Goal: Information Seeking & Learning: Check status

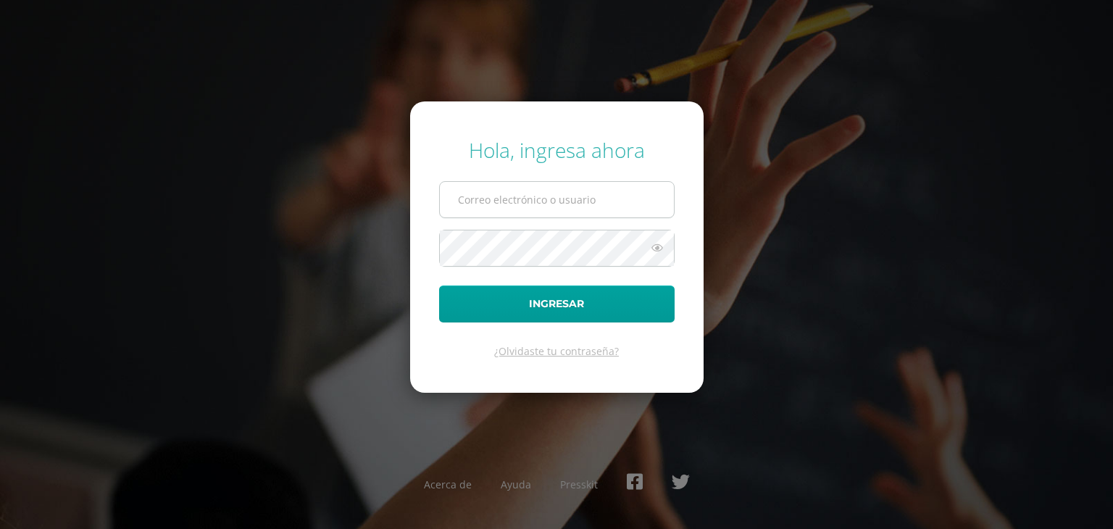
type input "[EMAIL_ADDRESS][DOMAIN_NAME]"
click at [652, 253] on icon at bounding box center [657, 247] width 19 height 17
click at [652, 253] on icon at bounding box center [656, 247] width 20 height 17
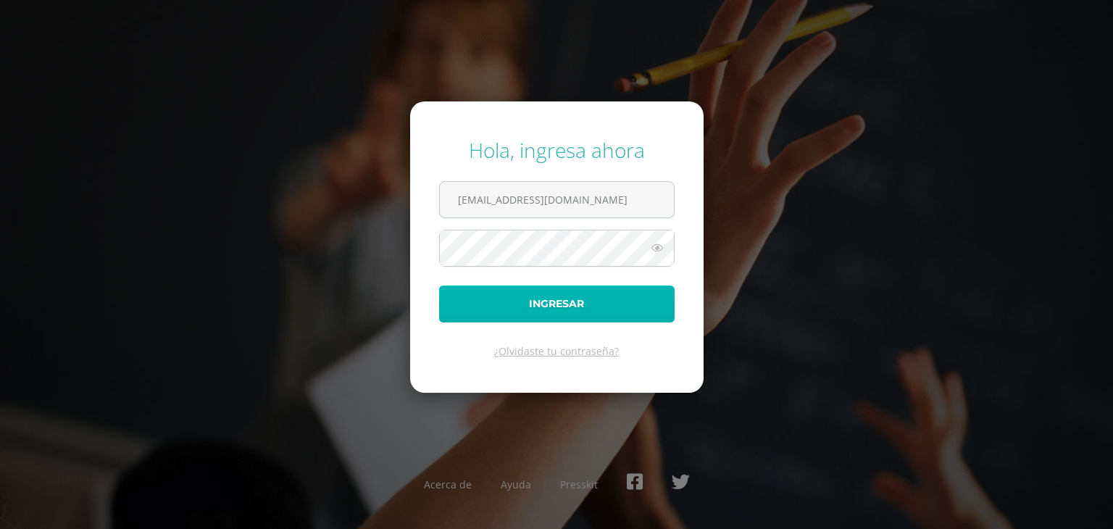
click at [643, 288] on button "Ingresar" at bounding box center [557, 304] width 236 height 37
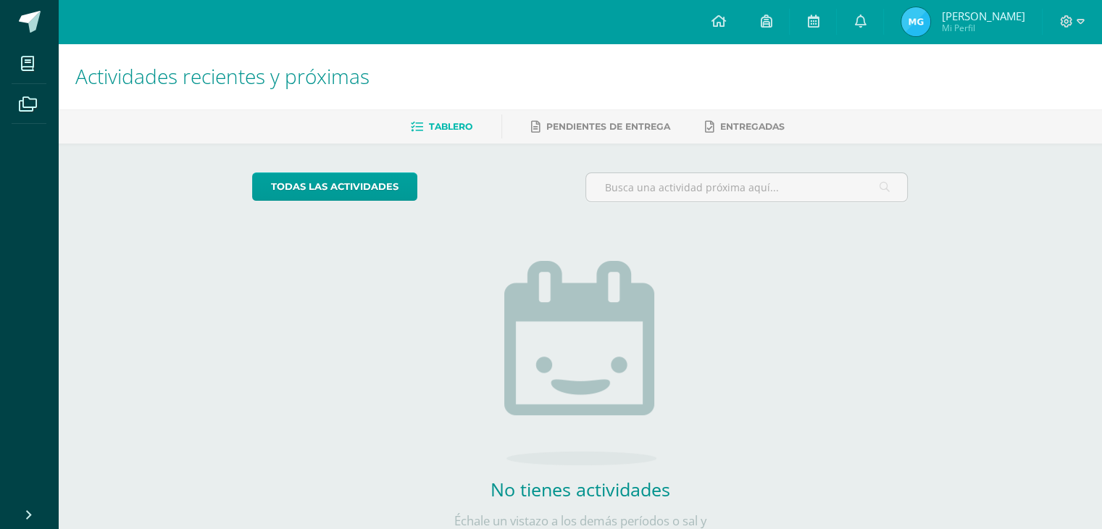
click at [929, 18] on img at bounding box center [916, 21] width 29 height 29
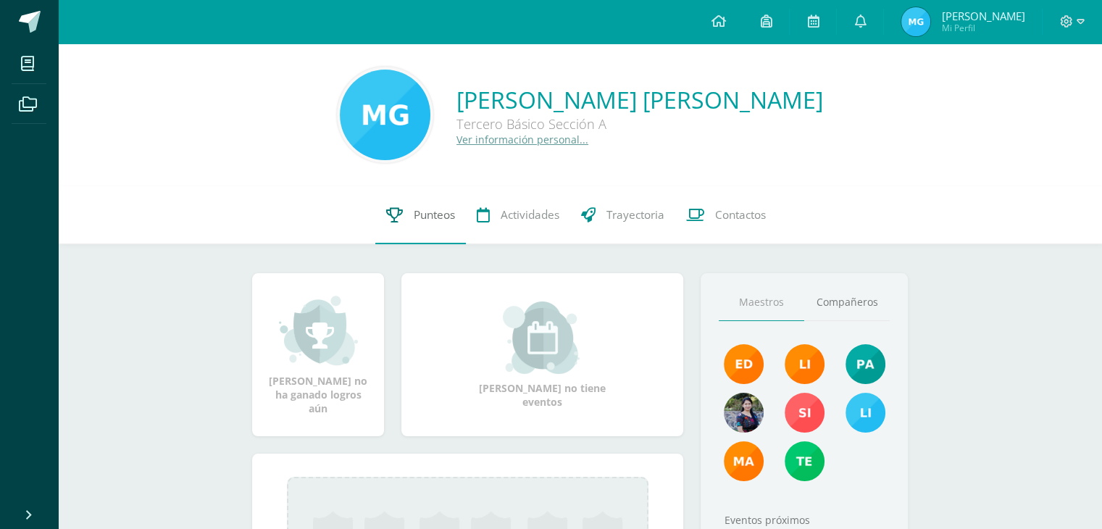
click at [436, 234] on link "Punteos" at bounding box center [420, 215] width 91 height 58
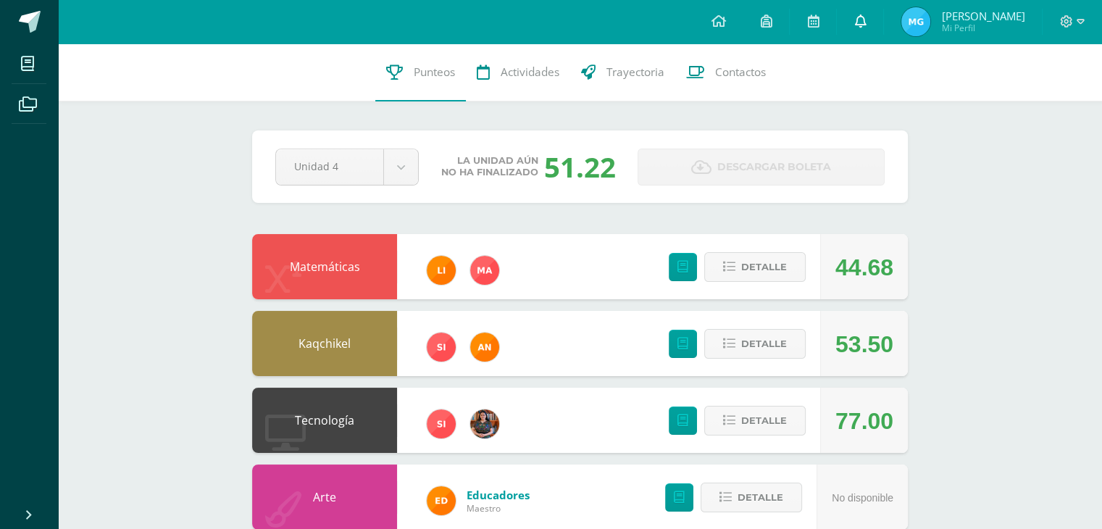
click at [866, 16] on icon at bounding box center [860, 20] width 12 height 13
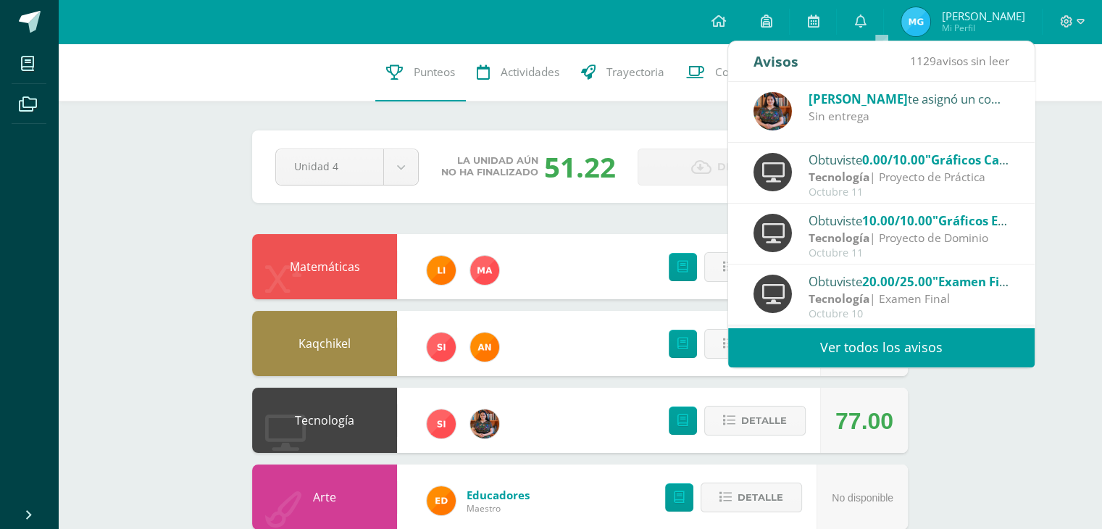
click at [875, 96] on span "Alexandra Bulux" at bounding box center [858, 99] width 99 height 17
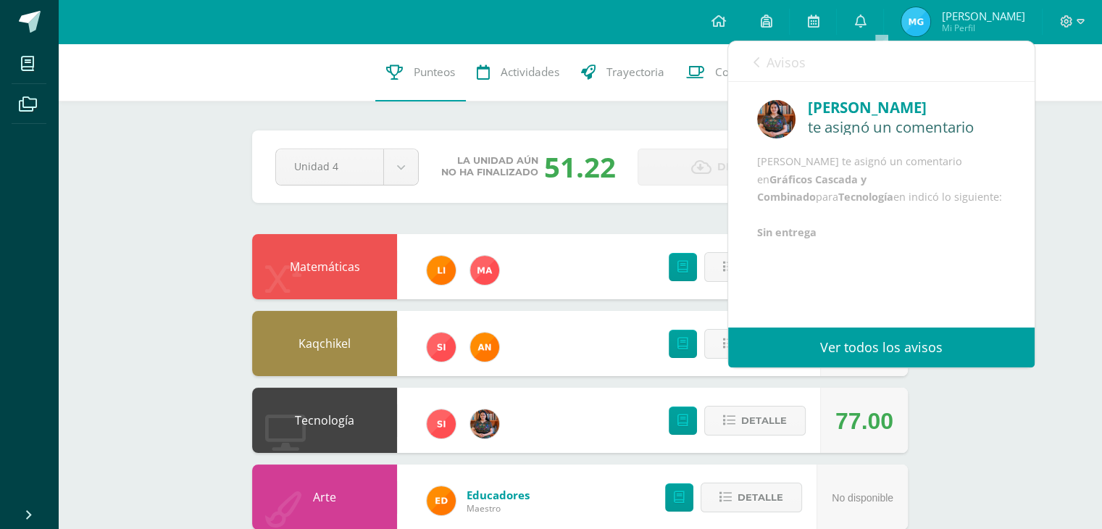
click at [957, 395] on div "1 Mirna Guarcax 2022256 Punteos Actividades Trayectoria Contactos Pendiente Uni…" at bounding box center [580, 531] width 1044 height 976
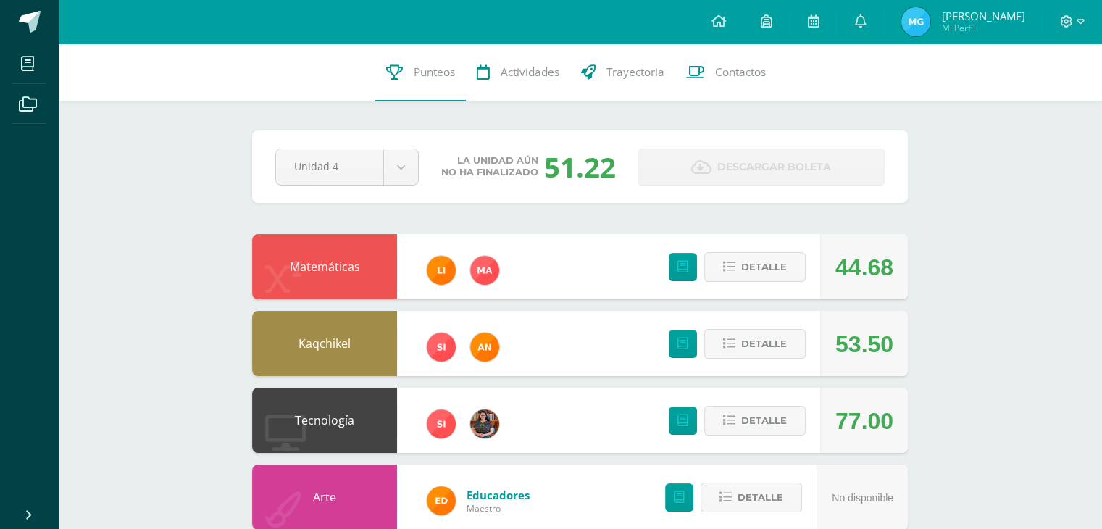
click at [1006, 31] on span "Mi Perfil" at bounding box center [982, 28] width 83 height 12
click at [1073, 24] on span at bounding box center [1072, 22] width 25 height 16
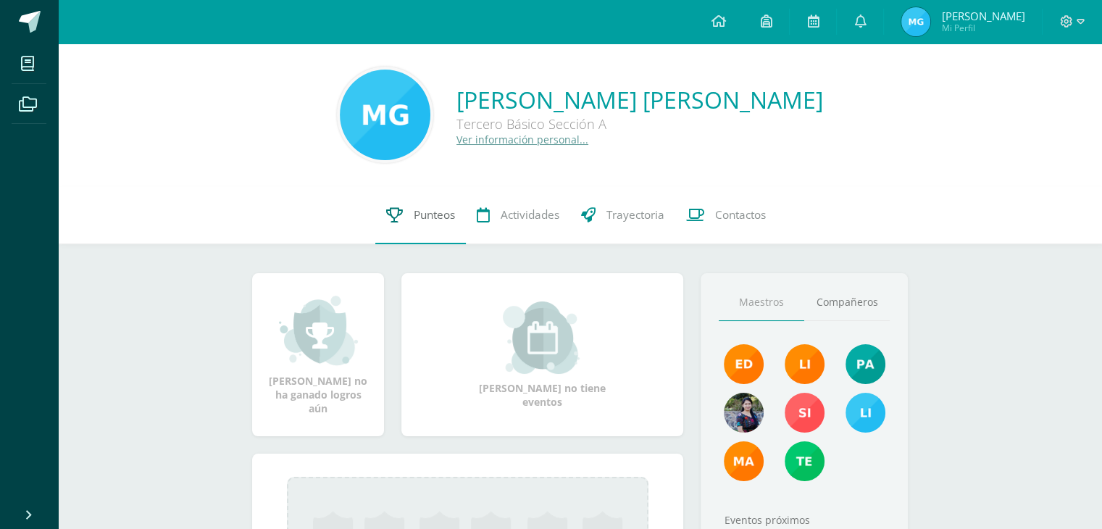
click at [422, 227] on link "Punteos" at bounding box center [420, 215] width 91 height 58
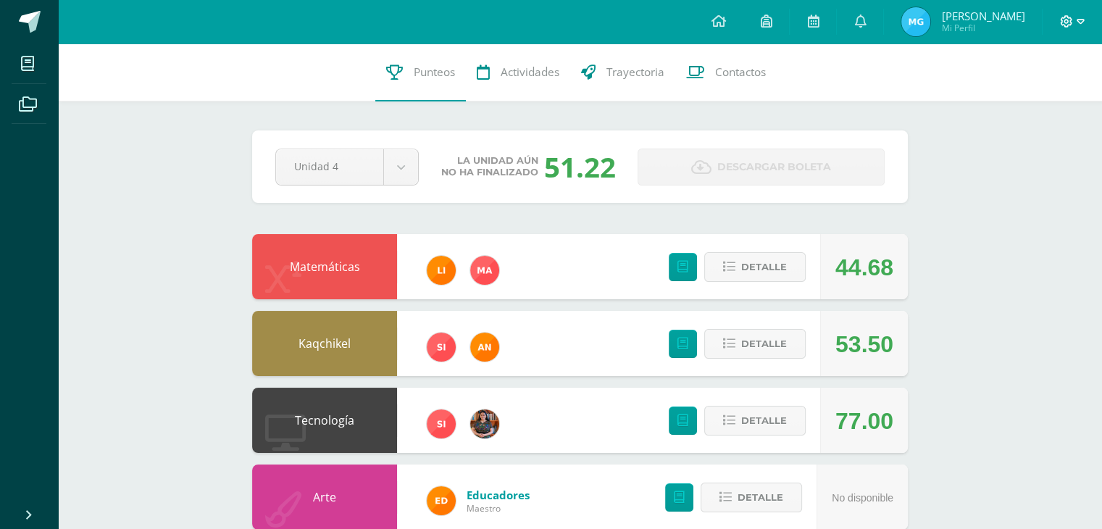
click at [1071, 22] on icon at bounding box center [1067, 21] width 12 height 12
click at [1029, 99] on span "Cerrar sesión" at bounding box center [1034, 98] width 65 height 14
